Goal: Task Accomplishment & Management: Manage account settings

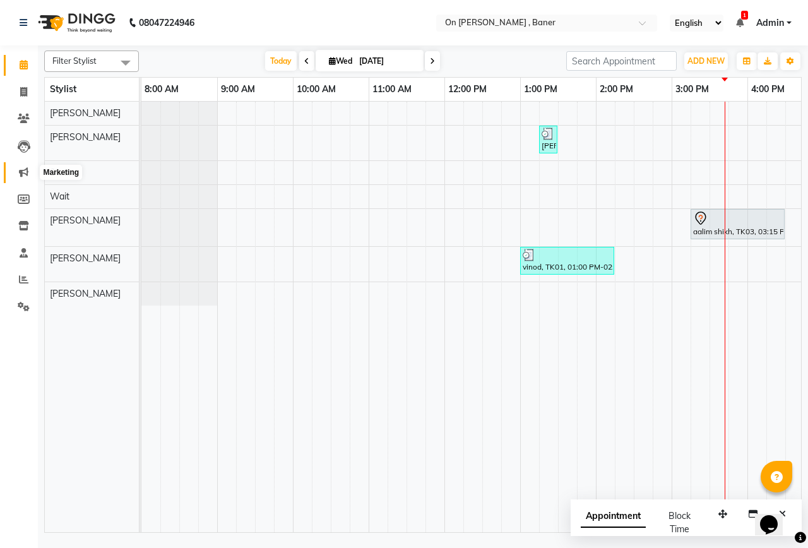
click at [27, 170] on icon at bounding box center [23, 171] width 9 height 9
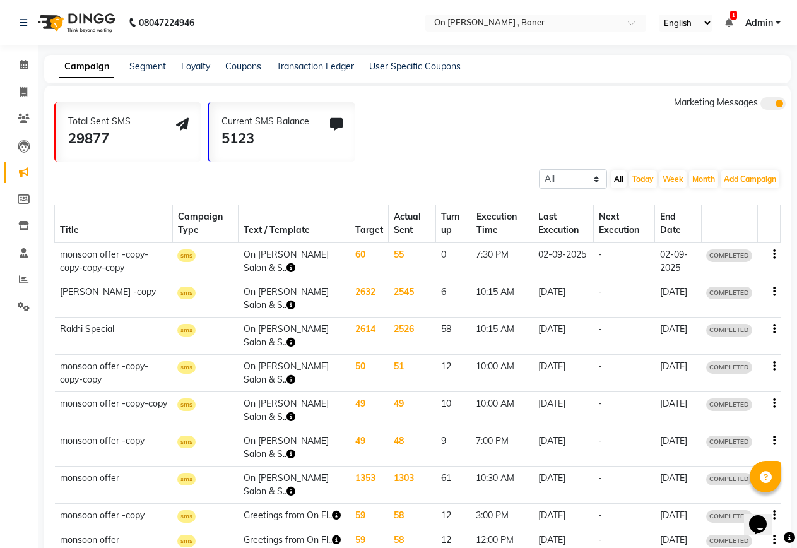
click at [773, 254] on icon "button" at bounding box center [774, 254] width 3 height 1
click at [738, 242] on div "Copy" at bounding box center [739, 239] width 39 height 16
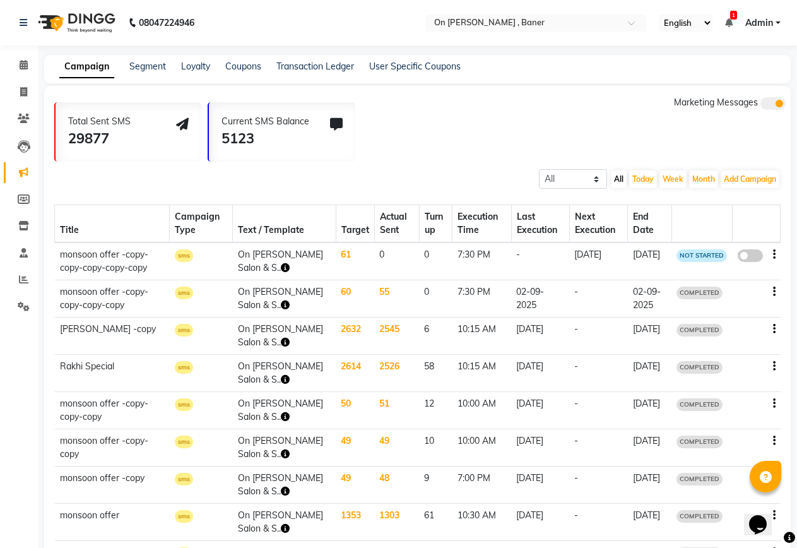
click at [746, 258] on span at bounding box center [750, 255] width 25 height 13
click at [755, 258] on input "false" at bounding box center [755, 258] width 0 height 0
select select "3"
select select "6410"
select select "1"
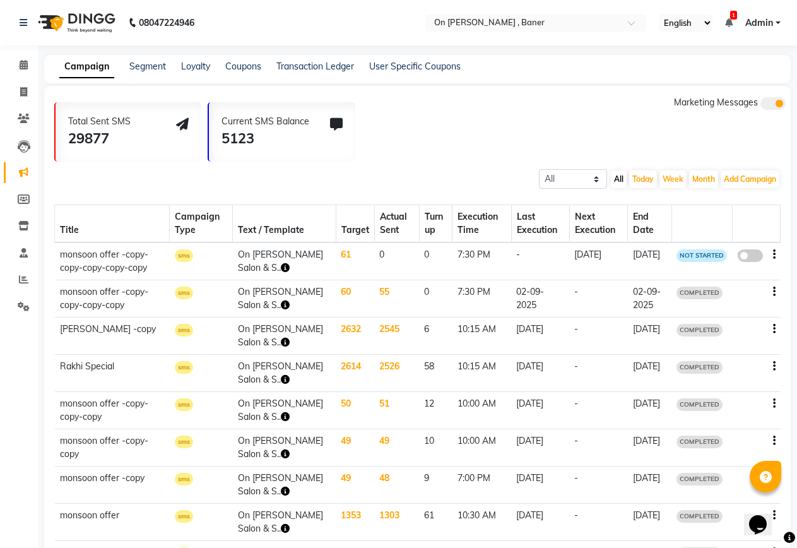
select select "1"
select select "1170"
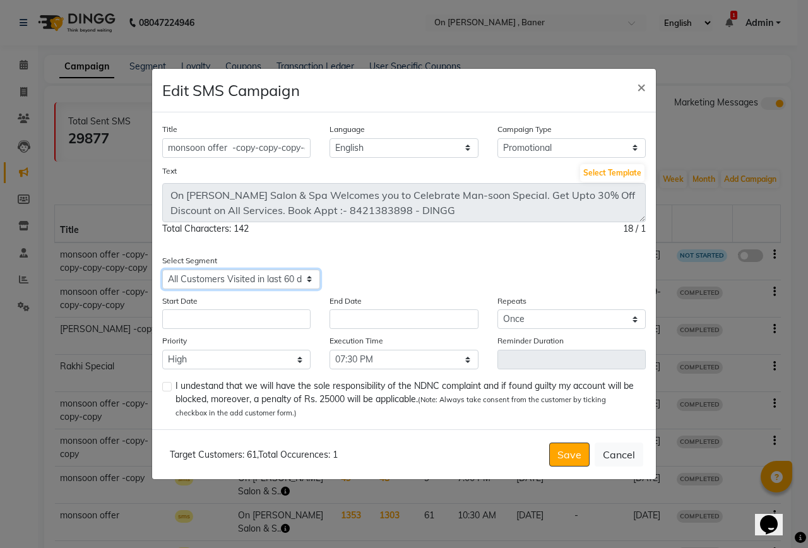
click at [265, 285] on select "Select All Customers All [DEMOGRAPHIC_DATA] Customer All [DEMOGRAPHIC_DATA] Cus…" at bounding box center [241, 280] width 158 height 20
select select "6406"
click at [162, 270] on select "Select All Customers All [DEMOGRAPHIC_DATA] Customer All [DEMOGRAPHIC_DATA] Cus…" at bounding box center [241, 280] width 158 height 20
click at [167, 387] on label at bounding box center [166, 386] width 9 height 9
click at [167, 387] on input "checkbox" at bounding box center [166, 387] width 8 height 8
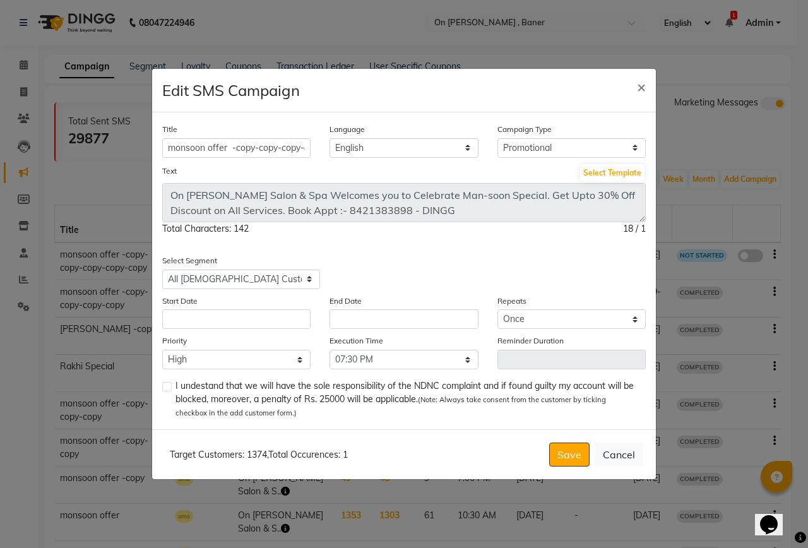
checkbox input "true"
click at [371, 352] on select "Select 09:00 AM 09:15 AM 09:30 AM 09:45 AM 10:00 AM 10:15 AM 10:30 AM 10:45 AM …" at bounding box center [404, 360] width 148 height 20
select select "945"
click at [330, 350] on select "Select 09:00 AM 09:15 AM 09:30 AM 09:45 AM 10:00 AM 10:15 AM 10:30 AM 10:45 AM …" at bounding box center [404, 360] width 148 height 20
click at [216, 323] on input "text" at bounding box center [236, 319] width 148 height 20
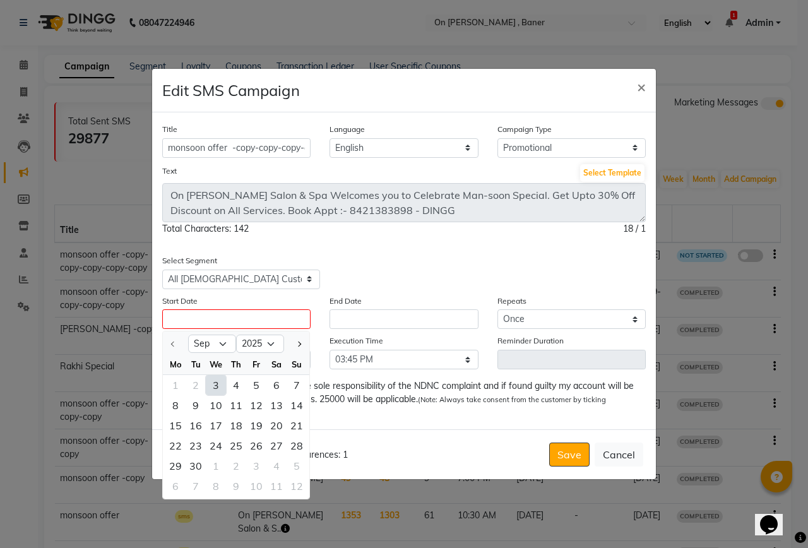
click at [216, 389] on div "3" at bounding box center [216, 385] width 20 height 20
type input "[DATE]"
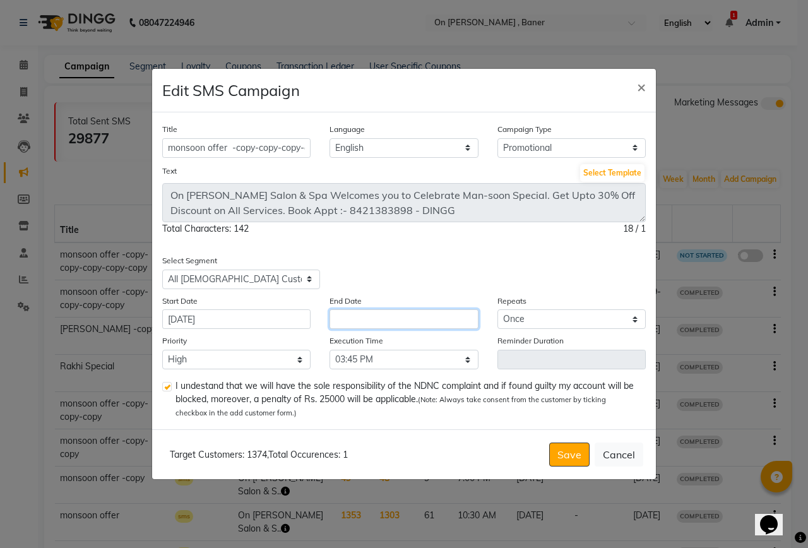
click at [349, 316] on input "text" at bounding box center [404, 319] width 148 height 20
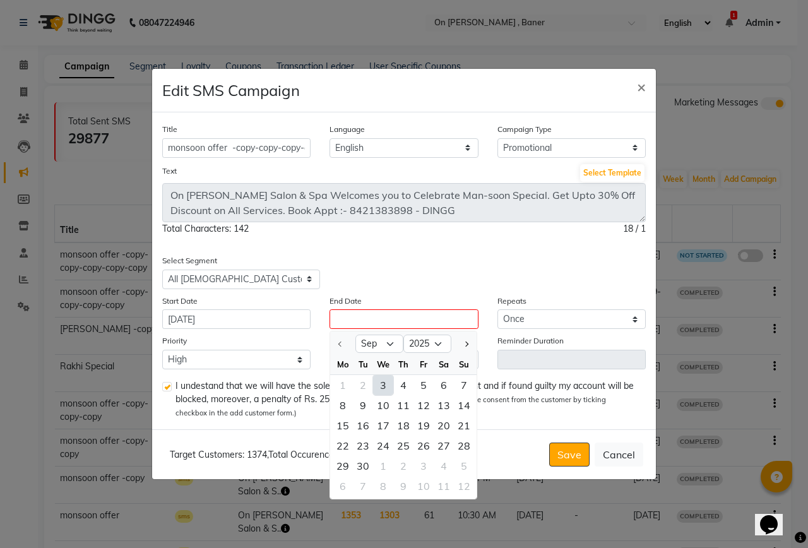
click at [383, 386] on div "3" at bounding box center [383, 385] width 20 height 20
type input "[DATE]"
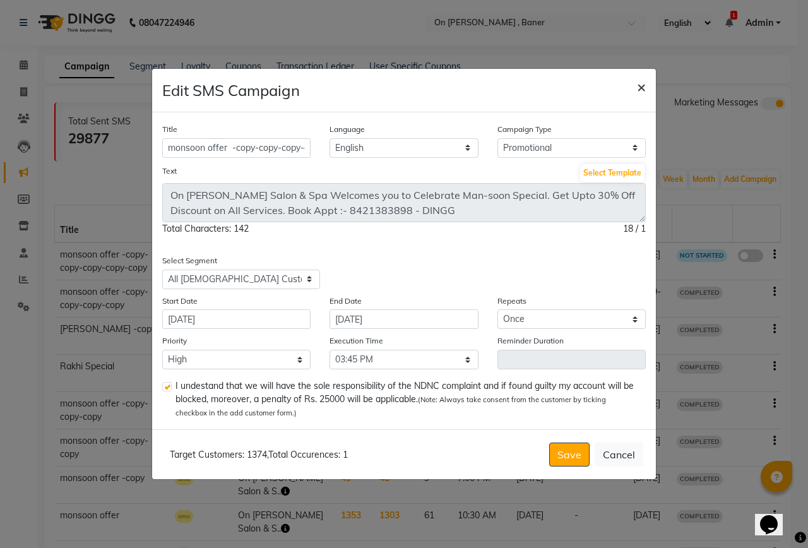
click at [639, 86] on span "×" at bounding box center [641, 86] width 9 height 19
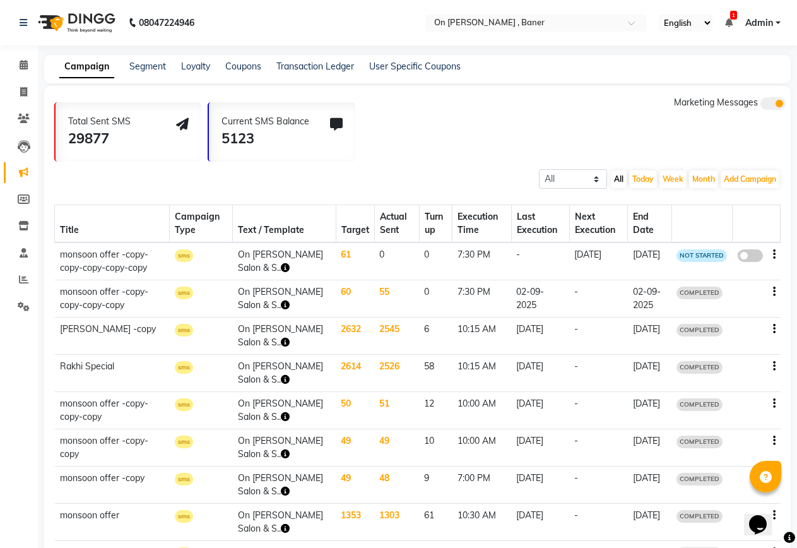
click at [773, 330] on icon "button" at bounding box center [774, 329] width 3 height 1
click at [734, 311] on div "Copy" at bounding box center [739, 314] width 39 height 16
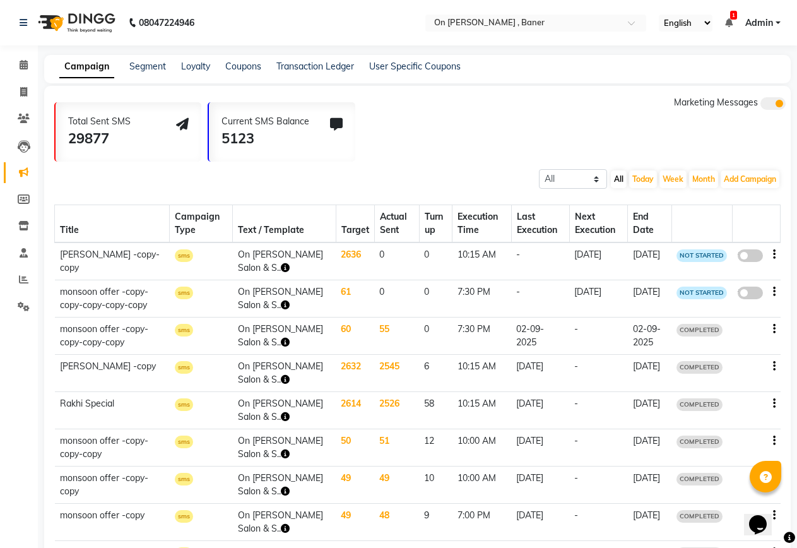
click at [752, 256] on span at bounding box center [750, 255] width 25 height 13
click at [755, 258] on input "false" at bounding box center [755, 258] width 0 height 0
select select "3"
select select "6405"
select select "1"
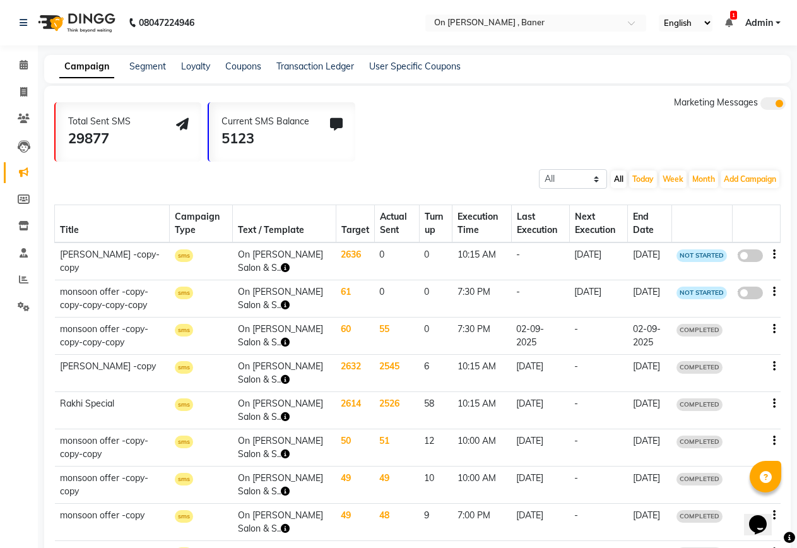
select select "1"
select select "615"
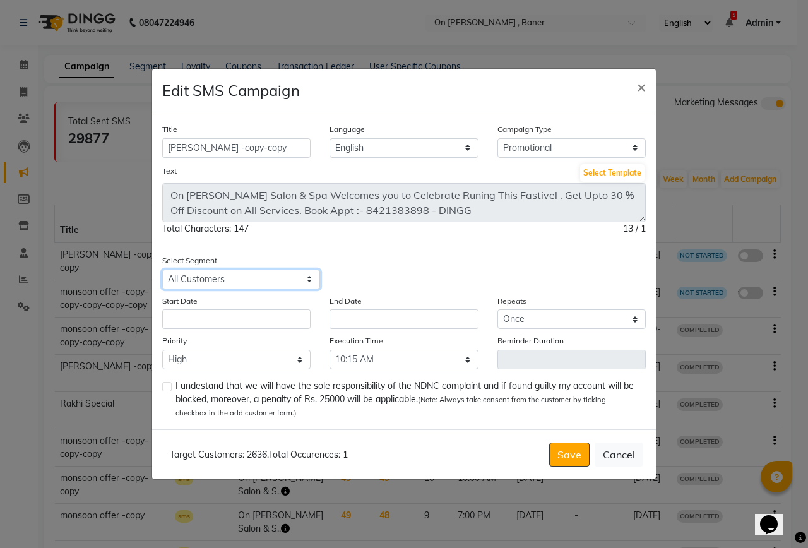
click at [234, 276] on select "Select All Customers All [DEMOGRAPHIC_DATA] Customer All [DEMOGRAPHIC_DATA] Cus…" at bounding box center [241, 280] width 158 height 20
select select "6406"
click at [162, 270] on select "Select All Customers All [DEMOGRAPHIC_DATA] Customer All [DEMOGRAPHIC_DATA] Cus…" at bounding box center [241, 280] width 158 height 20
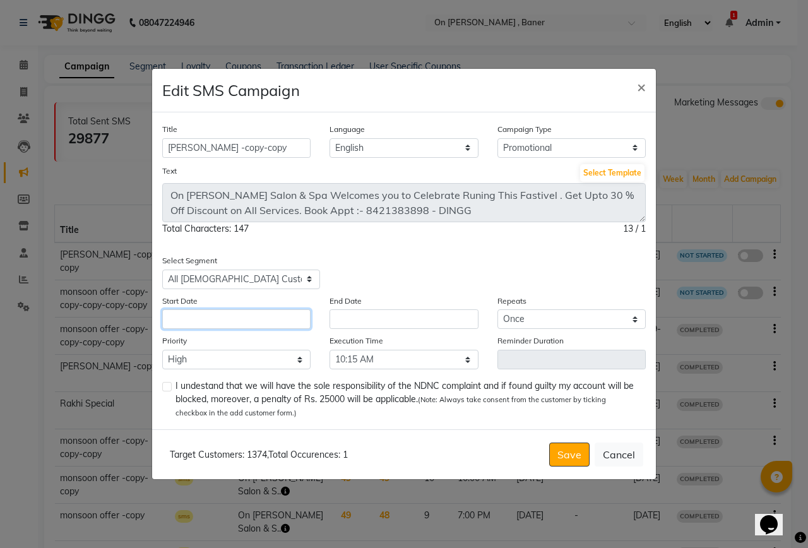
click at [210, 324] on input "text" at bounding box center [236, 319] width 148 height 20
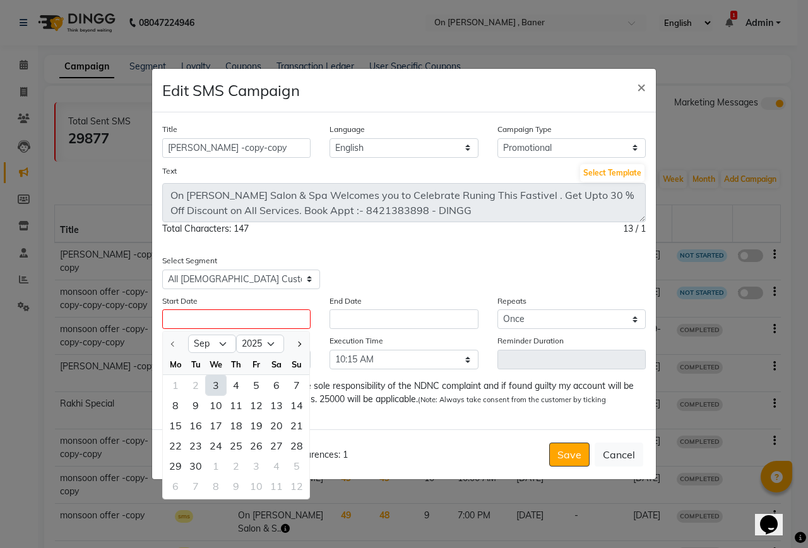
click at [219, 387] on div "3" at bounding box center [216, 385] width 20 height 20
type input "[DATE]"
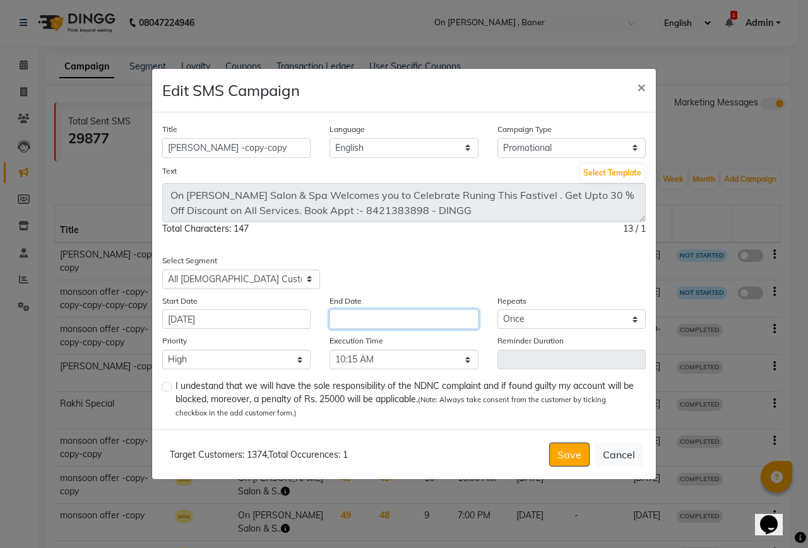
click at [431, 326] on input "text" at bounding box center [404, 319] width 148 height 20
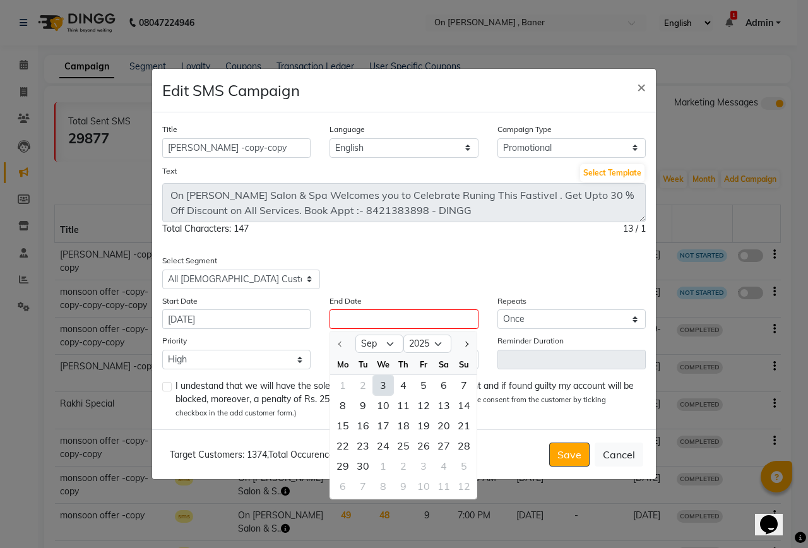
click at [384, 382] on div "3" at bounding box center [383, 385] width 20 height 20
type input "[DATE]"
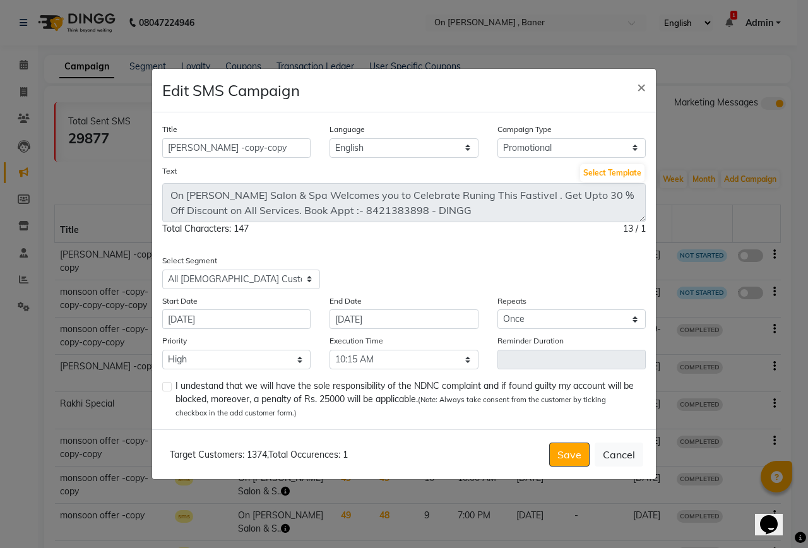
click at [168, 386] on label at bounding box center [166, 386] width 9 height 9
click at [168, 386] on input "checkbox" at bounding box center [166, 387] width 8 height 8
checkbox input "true"
click at [559, 460] on button "Save" at bounding box center [569, 455] width 40 height 24
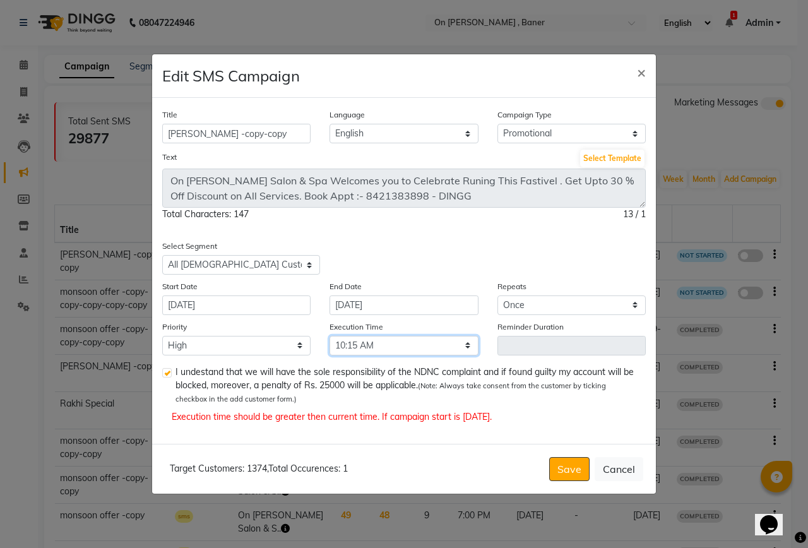
click at [383, 348] on select "Select 09:00 AM 09:15 AM 09:30 AM 09:45 AM 10:00 AM 10:15 AM 10:30 AM 10:45 AM …" at bounding box center [404, 346] width 148 height 20
select select "945"
click at [330, 336] on select "Select 09:00 AM 09:15 AM 09:30 AM 09:45 AM 10:00 AM 10:15 AM 10:30 AM 10:45 AM …" at bounding box center [404, 346] width 148 height 20
click at [566, 473] on button "Save" at bounding box center [569, 469] width 40 height 24
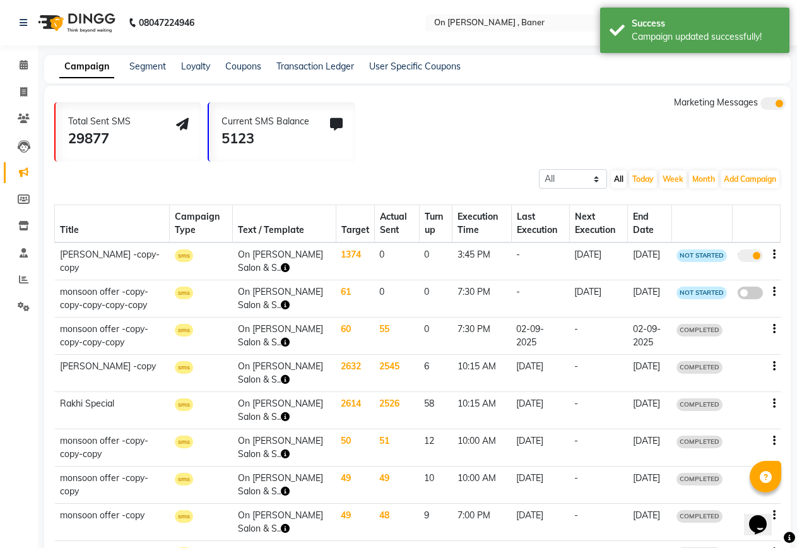
click at [377, 330] on td "55" at bounding box center [396, 336] width 45 height 37
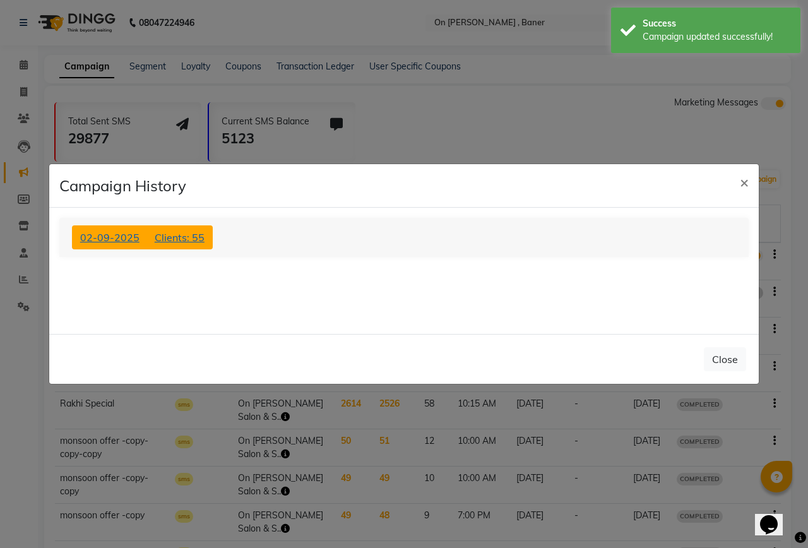
click at [193, 241] on span "Clients: 55" at bounding box center [180, 237] width 50 height 13
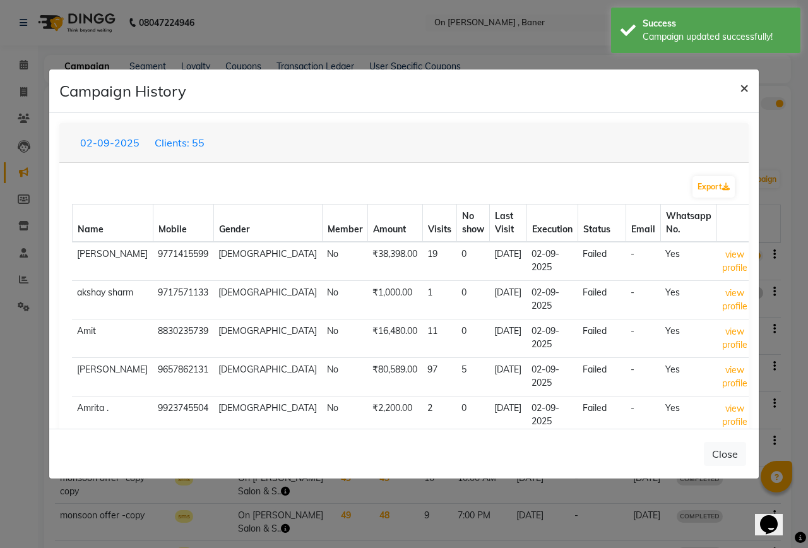
click at [744, 93] on span "×" at bounding box center [744, 87] width 9 height 19
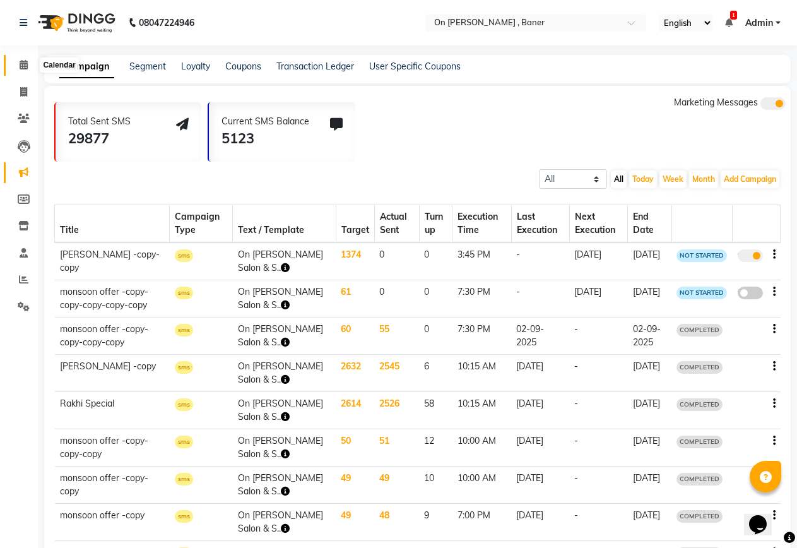
click at [25, 66] on icon at bounding box center [24, 64] width 8 height 9
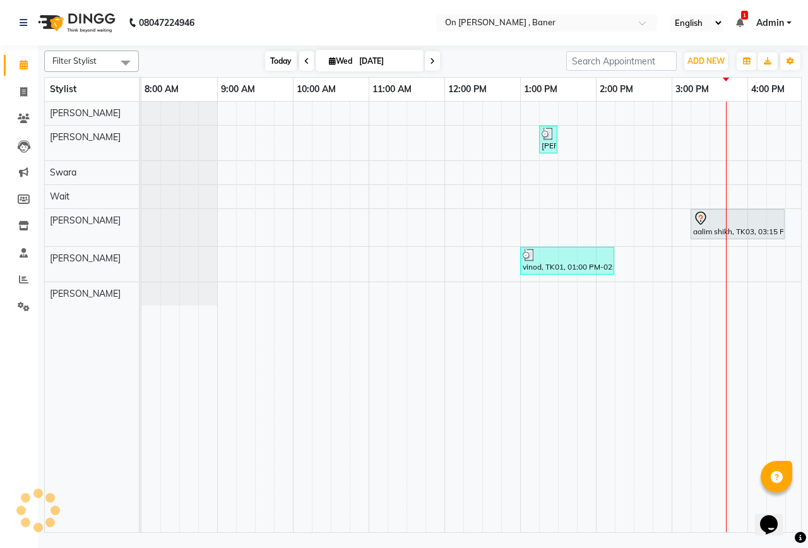
click at [270, 61] on span "Today" at bounding box center [281, 61] width 32 height 20
